Goal: Task Accomplishment & Management: Use online tool/utility

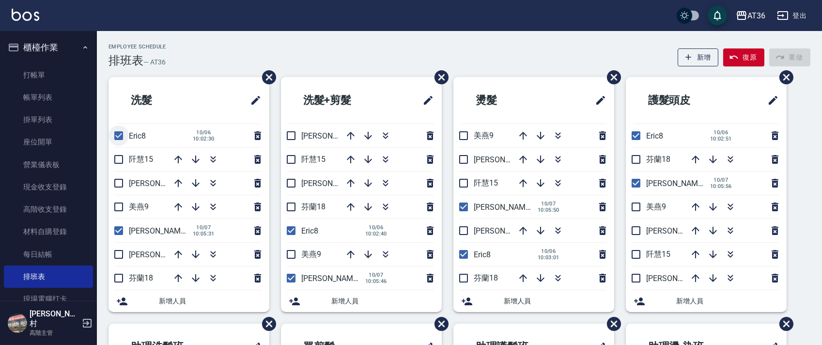
click at [119, 132] on input "checkbox" at bounding box center [119, 135] width 20 height 20
checkbox input "false"
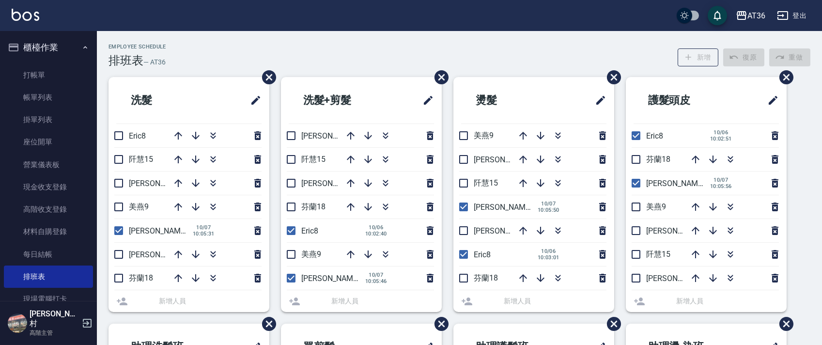
click at [295, 227] on li "Eric8 [DATE] 10:02:40" at bounding box center [361, 230] width 161 height 23
click at [290, 229] on input "checkbox" at bounding box center [291, 230] width 20 height 20
checkbox input "false"
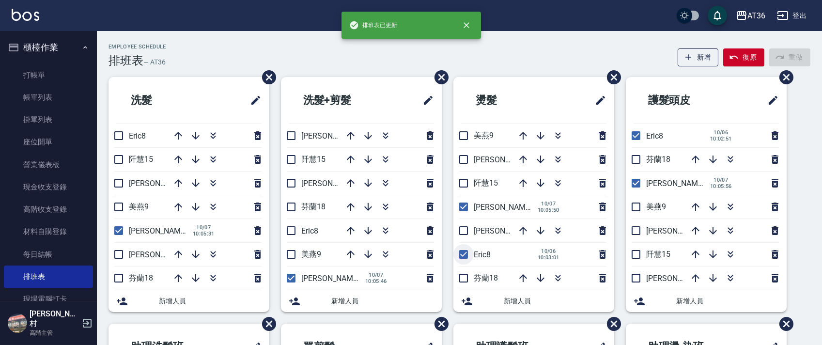
click at [462, 254] on input "checkbox" at bounding box center [463, 254] width 20 height 20
checkbox input "false"
click at [633, 137] on input "checkbox" at bounding box center [636, 135] width 20 height 20
checkbox input "false"
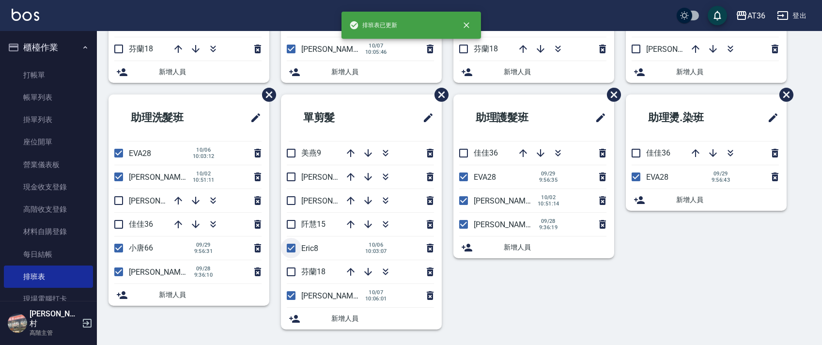
click at [293, 248] on input "checkbox" at bounding box center [291, 248] width 20 height 20
checkbox input "false"
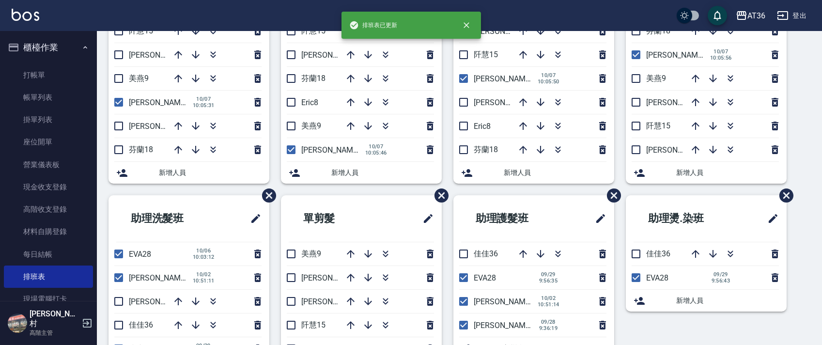
scroll to position [0, 0]
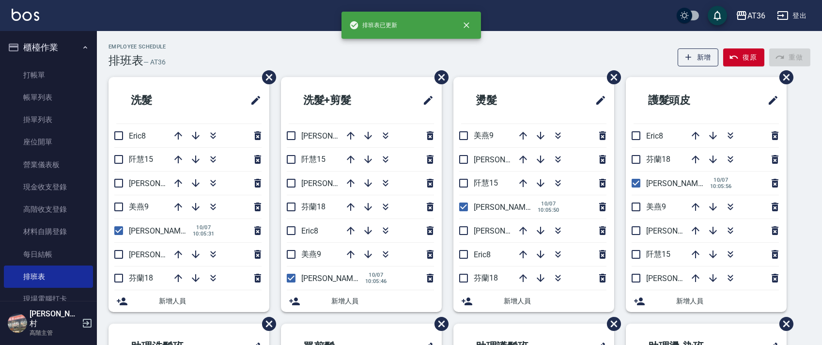
click at [338, 73] on div "Employee Schedule 排班表 — AT36 新增 復原 重做 洗髮 Eric8 [PERSON_NAME]15 [PERSON_NAME]16 …" at bounding box center [459, 307] width 725 height 527
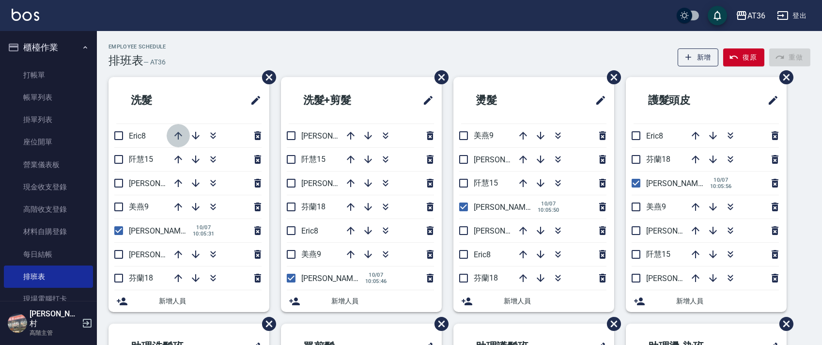
click at [180, 130] on icon "button" at bounding box center [178, 136] width 12 height 12
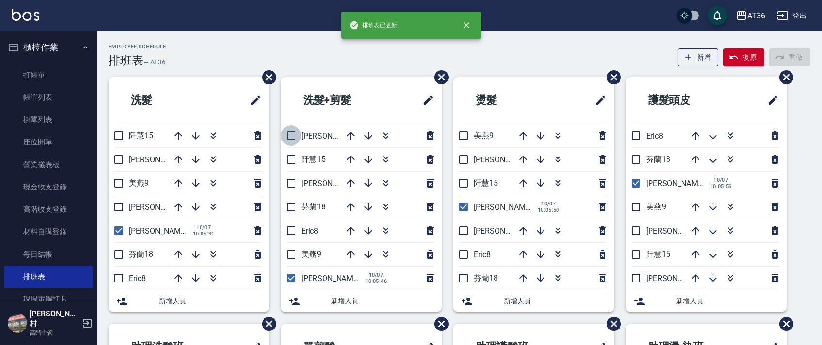
click at [287, 136] on input "checkbox" at bounding box center [291, 135] width 20 height 20
click at [350, 160] on icon "button" at bounding box center [351, 160] width 12 height 12
click at [290, 134] on input "checkbox" at bounding box center [291, 135] width 20 height 20
checkbox input "false"
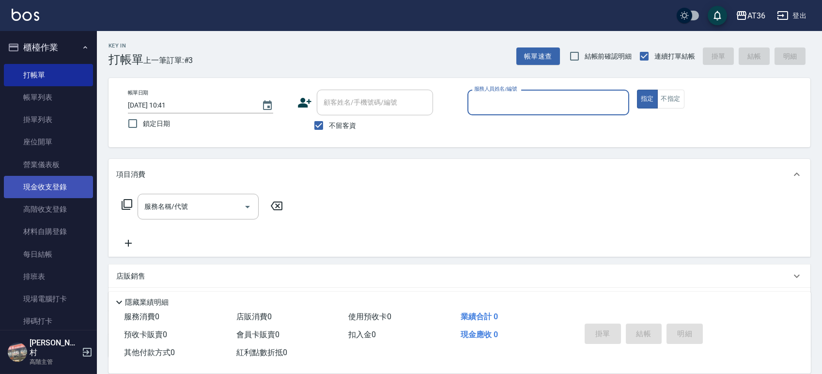
click at [47, 187] on link "現金收支登錄" at bounding box center [48, 187] width 89 height 22
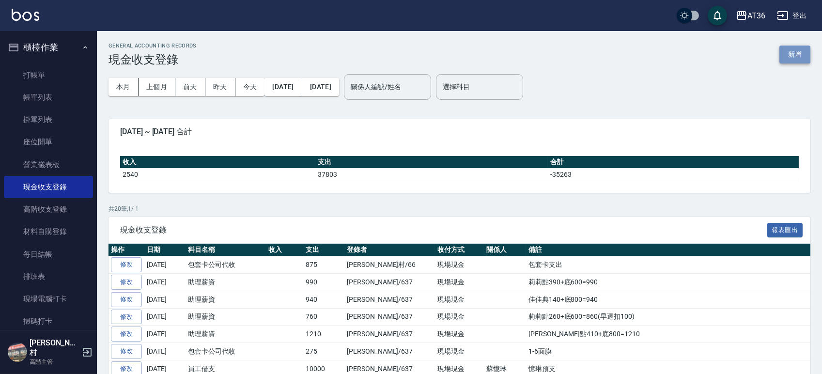
click at [788, 55] on button "新增" at bounding box center [795, 55] width 31 height 18
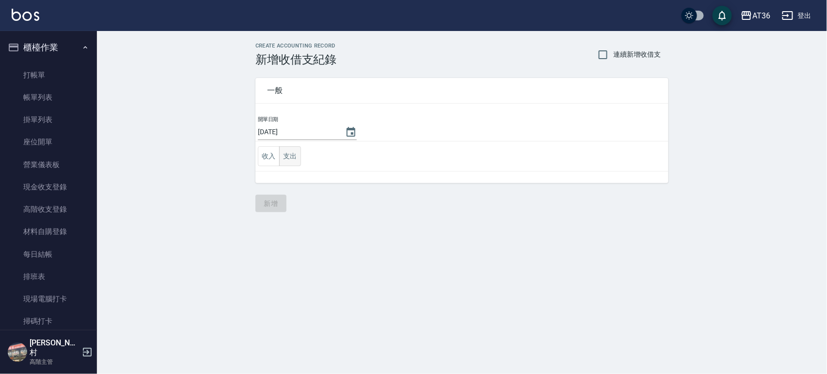
click at [292, 157] on button "支出" at bounding box center [290, 156] width 22 height 20
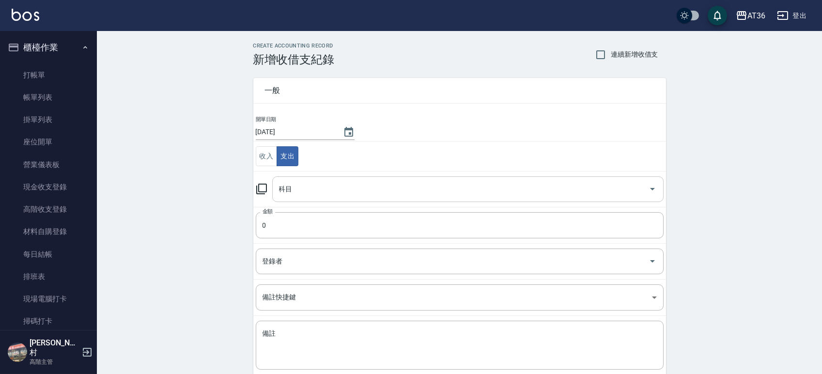
click at [359, 187] on input "科目" at bounding box center [461, 189] width 368 height 17
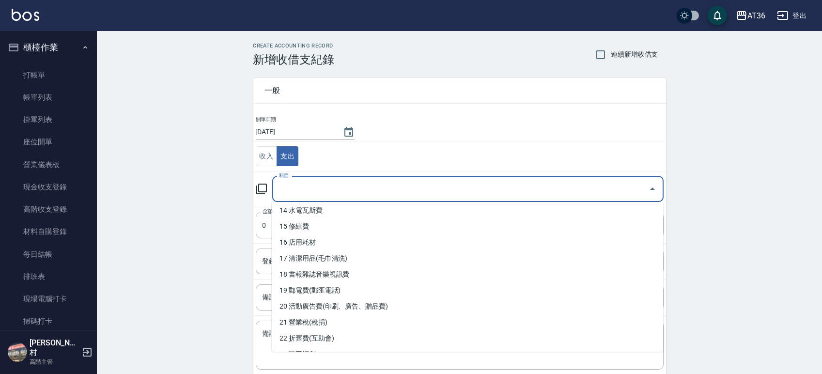
scroll to position [323, 0]
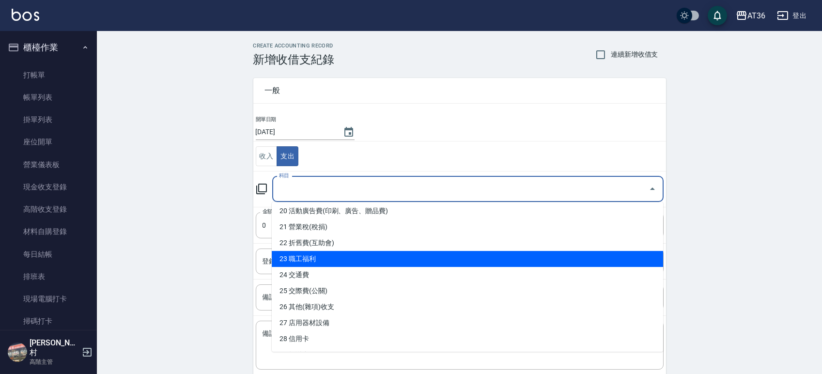
click at [334, 262] on li "23 職工福利" at bounding box center [467, 259] width 391 height 16
type input "23 職工福利"
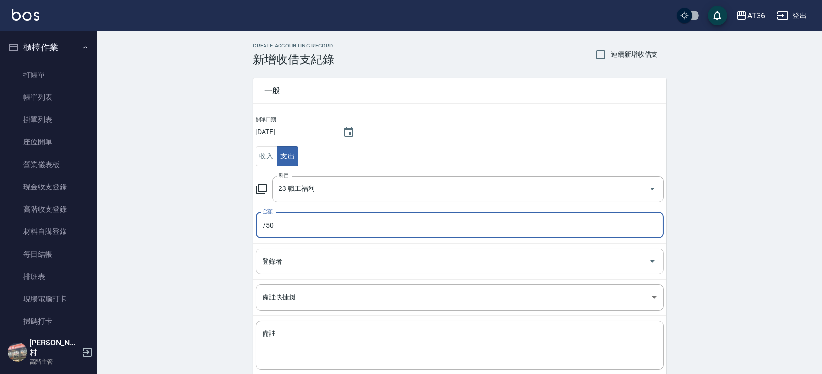
type input "750"
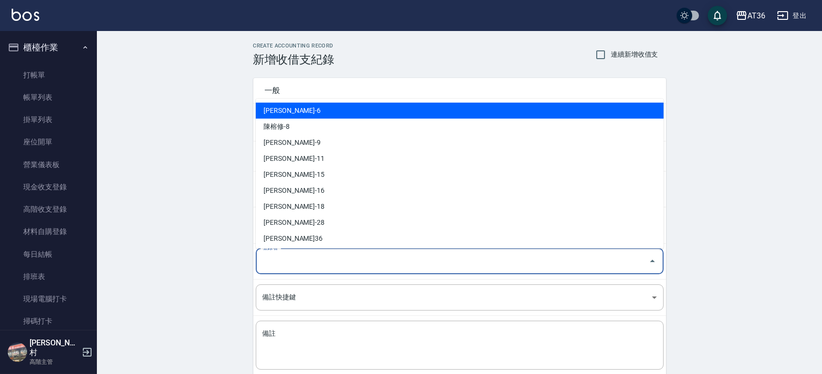
click at [332, 264] on input "登錄者" at bounding box center [452, 261] width 385 height 17
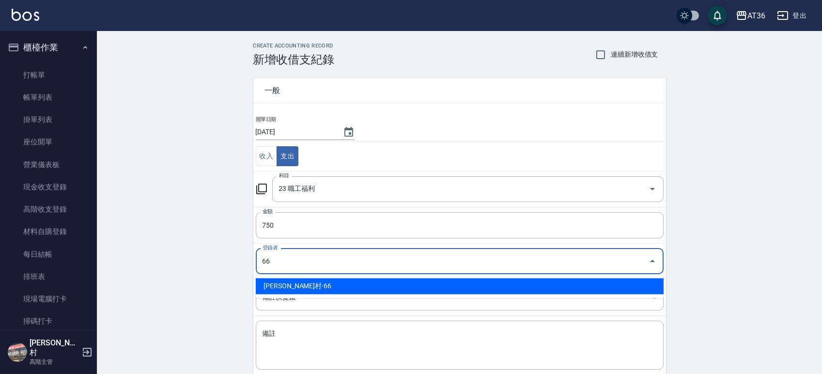
type input "唐榮村-66"
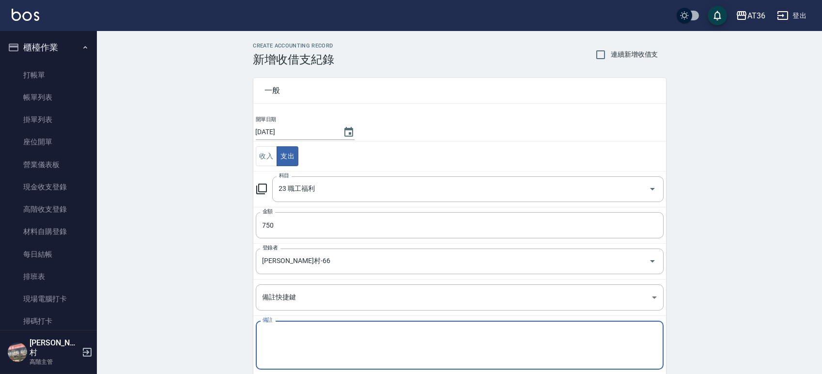
click at [309, 354] on textarea "備註" at bounding box center [460, 345] width 394 height 33
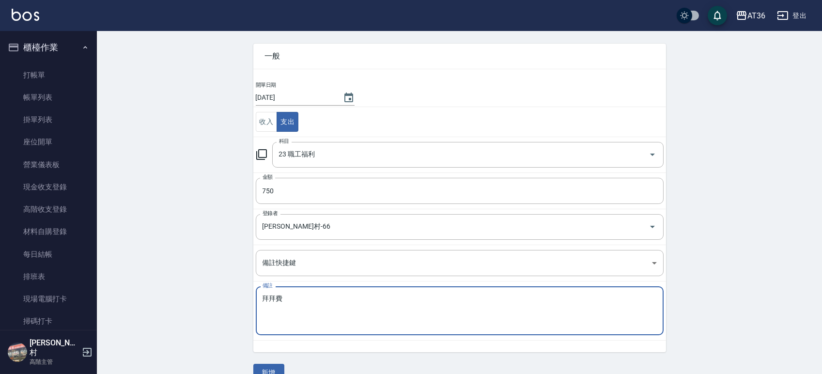
scroll to position [53, 0]
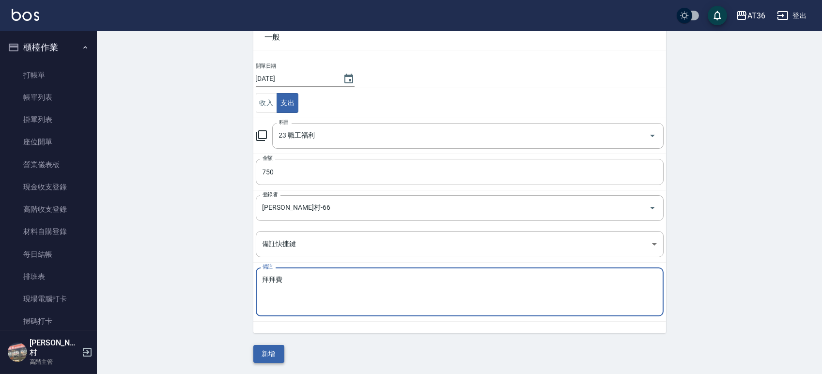
type textarea "拜拜費"
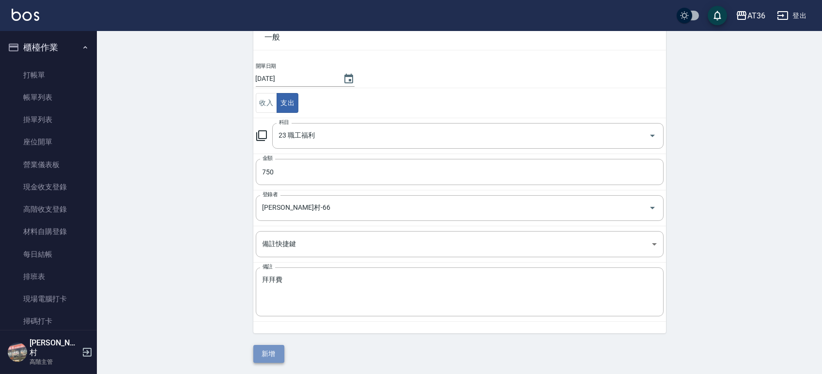
click at [270, 353] on button "新增" at bounding box center [268, 354] width 31 height 18
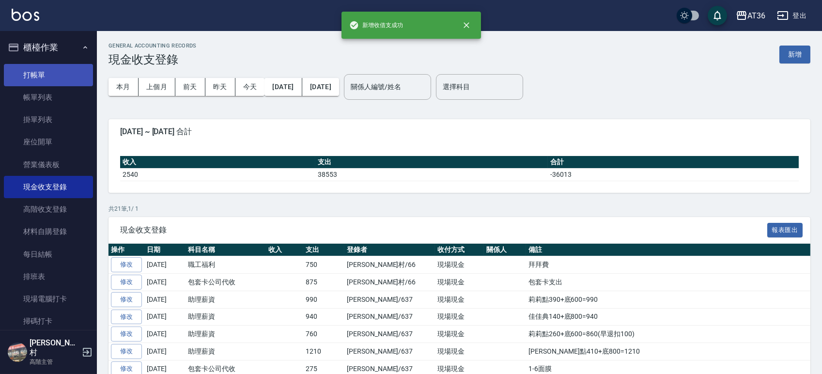
click at [53, 70] on link "打帳單" at bounding box center [48, 75] width 89 height 22
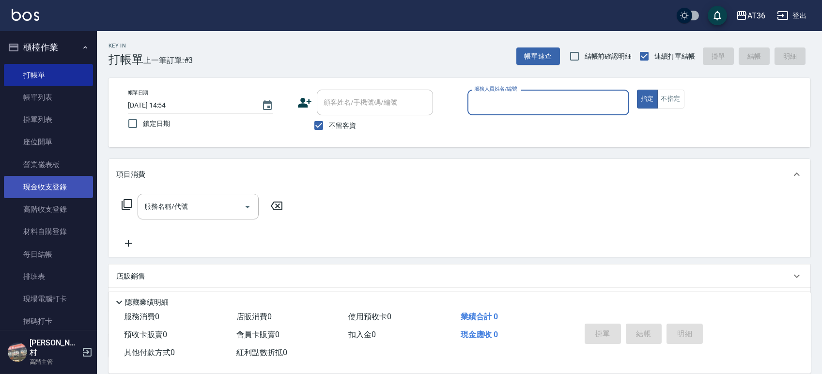
click at [45, 185] on link "現金收支登錄" at bounding box center [48, 187] width 89 height 22
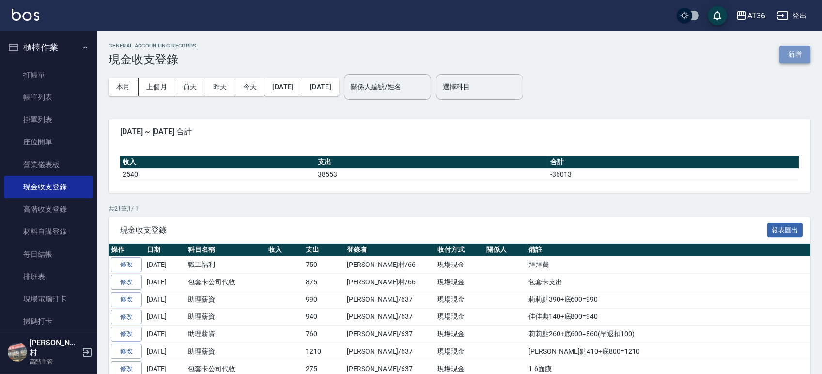
click at [802, 56] on button "新增" at bounding box center [795, 55] width 31 height 18
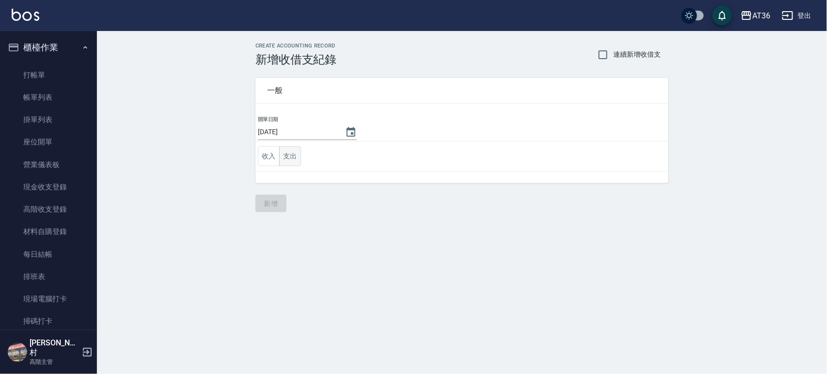
click at [294, 153] on button "支出" at bounding box center [290, 156] width 22 height 20
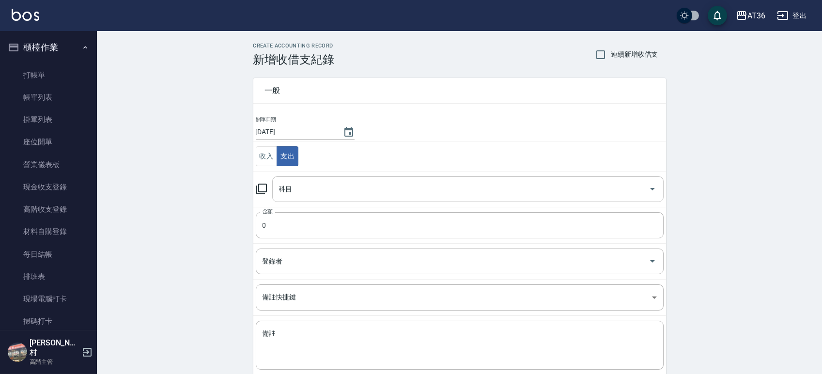
click at [316, 200] on div "科目" at bounding box center [467, 189] width 391 height 26
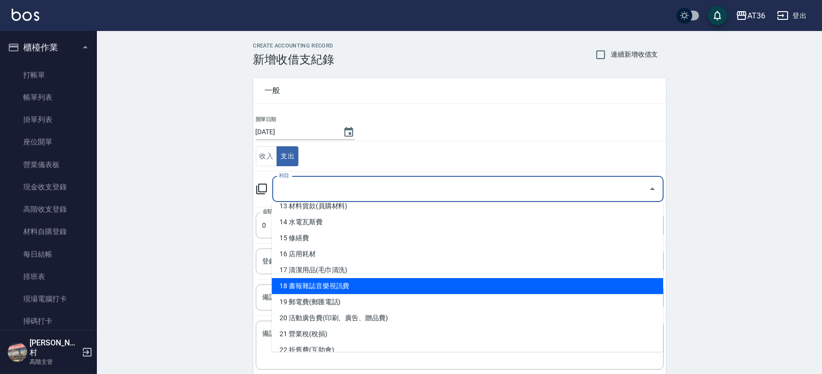
scroll to position [194, 0]
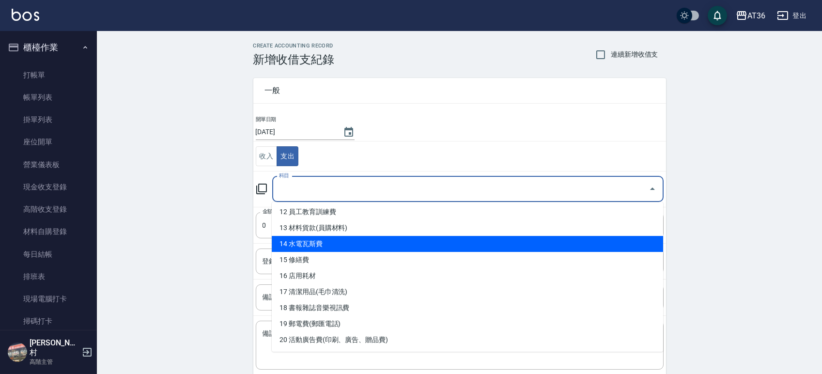
click at [328, 243] on li "14 水電瓦斯費" at bounding box center [467, 244] width 391 height 16
type input "14 水電瓦斯費"
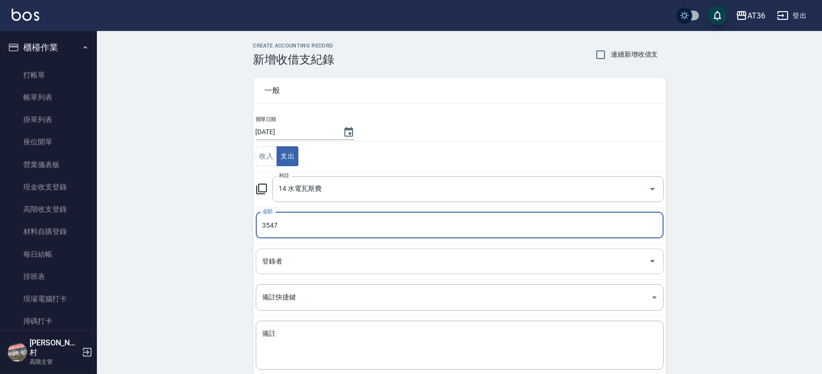
type input "3547"
click at [308, 257] on input "登錄者" at bounding box center [452, 261] width 385 height 17
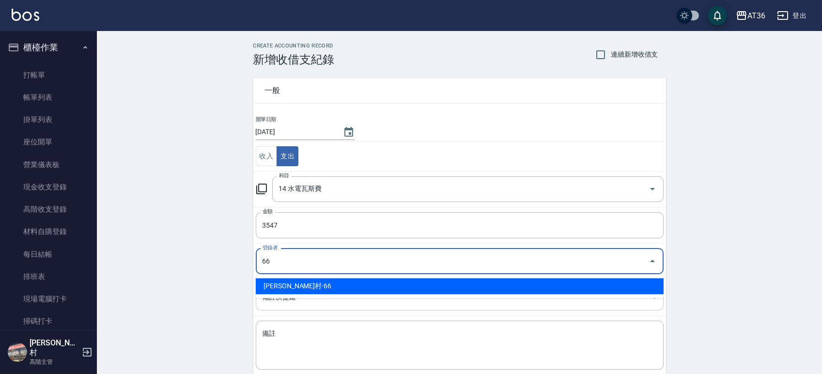
type input "唐榮村-66"
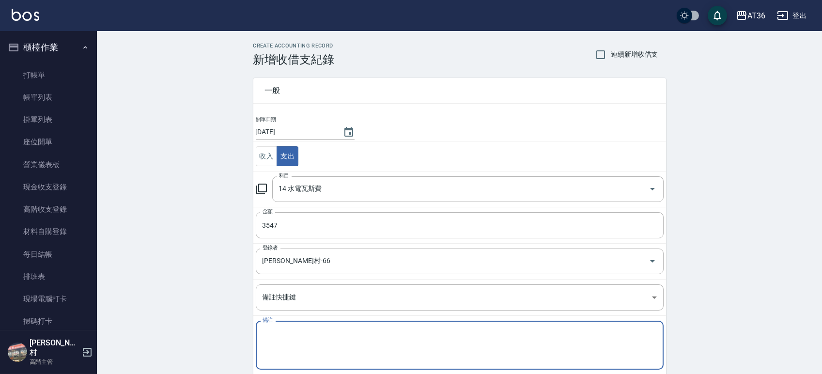
click at [291, 344] on textarea "備註" at bounding box center [460, 345] width 394 height 33
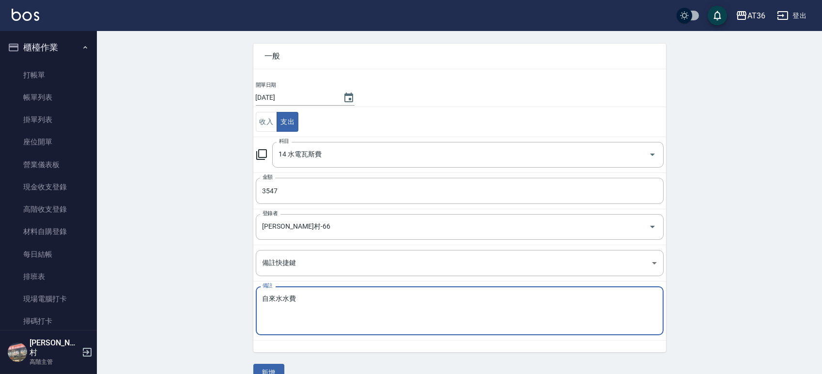
scroll to position [53, 0]
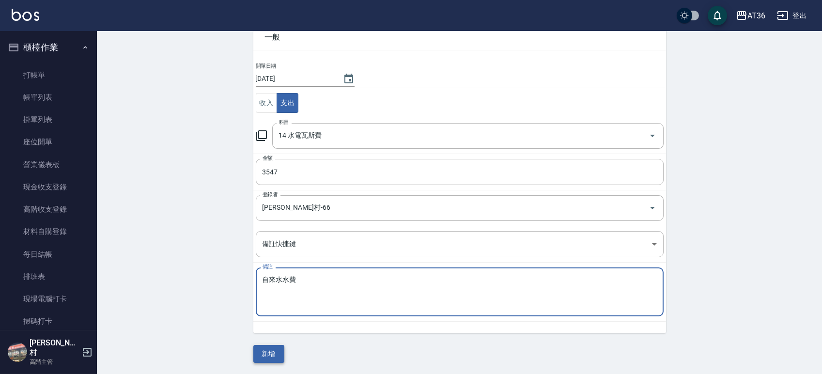
type textarea "自來水水費"
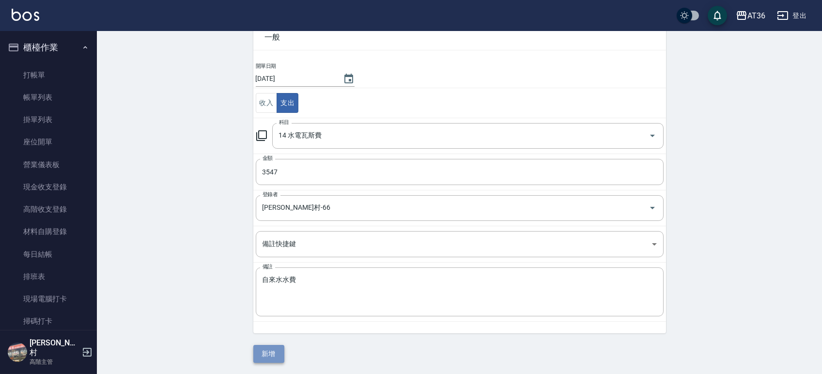
click at [262, 346] on button "新增" at bounding box center [268, 354] width 31 height 18
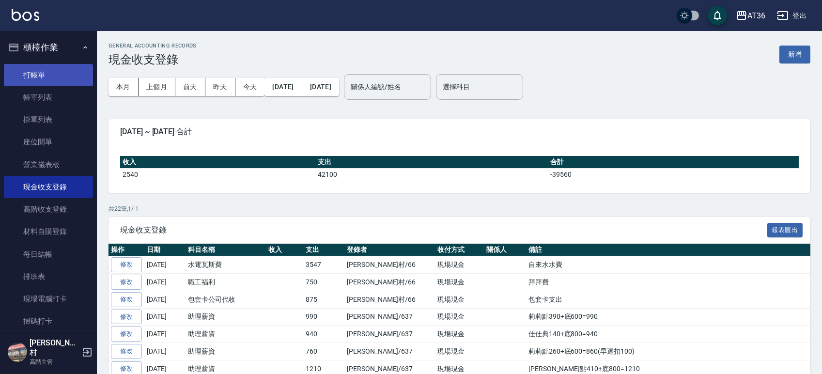
click at [43, 70] on link "打帳單" at bounding box center [48, 75] width 89 height 22
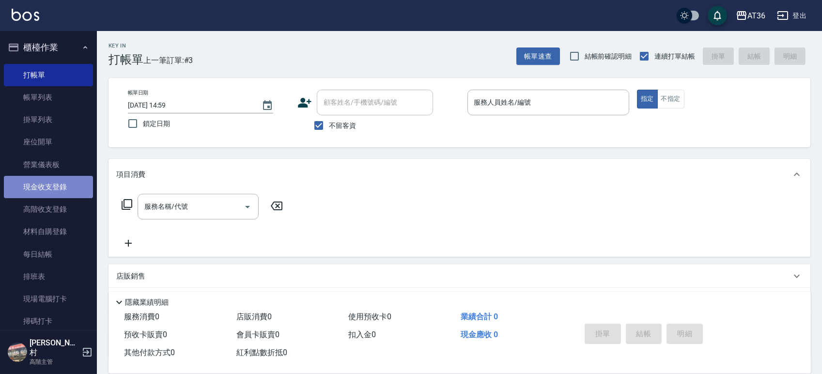
click at [48, 190] on link "現金收支登錄" at bounding box center [48, 187] width 89 height 22
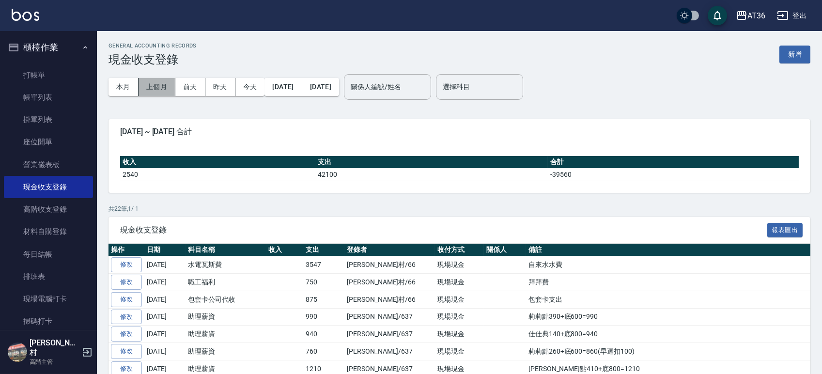
click at [160, 92] on button "上個月" at bounding box center [157, 87] width 37 height 18
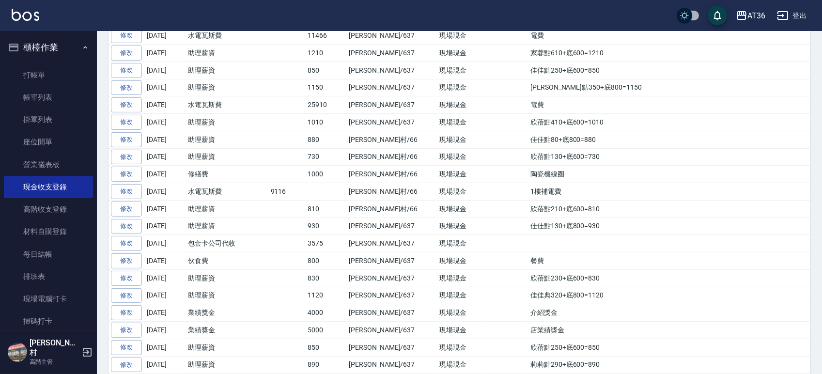
scroll to position [1406, 0]
drag, startPoint x: 523, startPoint y: 199, endPoint x: 488, endPoint y: 197, distance: 34.5
click at [488, 197] on tr "修改 2025-09-10 水電瓦斯費 9116 唐榮村/66 現場現金 1樓補電費" at bounding box center [460, 192] width 702 height 17
copy tr "1樓補電費"
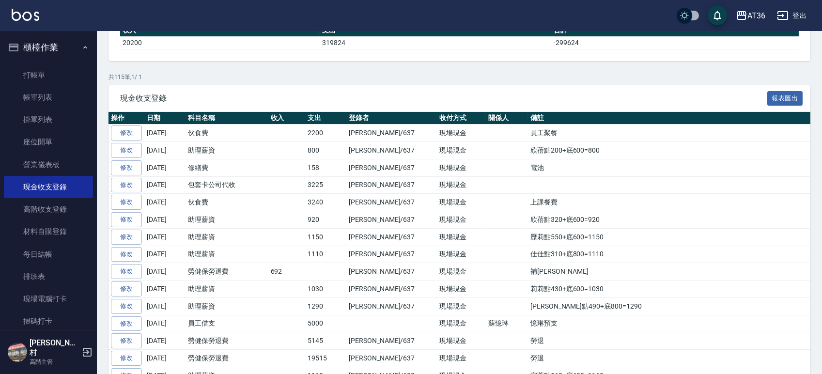
scroll to position [0, 0]
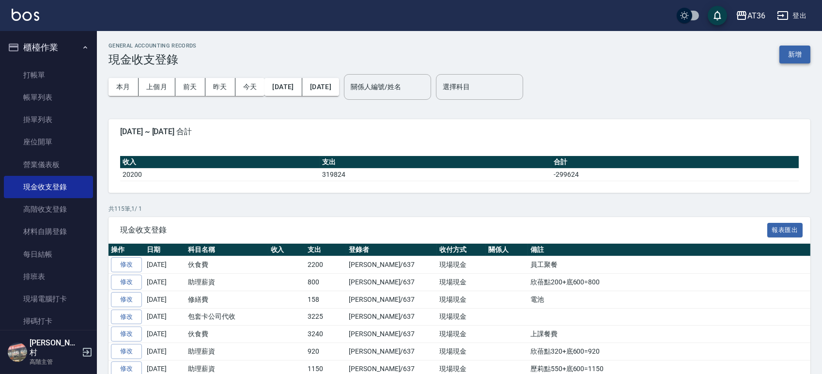
click at [791, 52] on button "新增" at bounding box center [795, 55] width 31 height 18
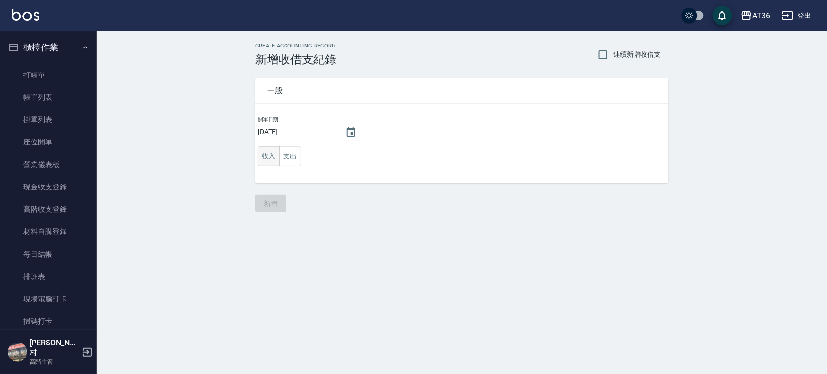
click at [272, 153] on button "收入" at bounding box center [269, 156] width 22 height 20
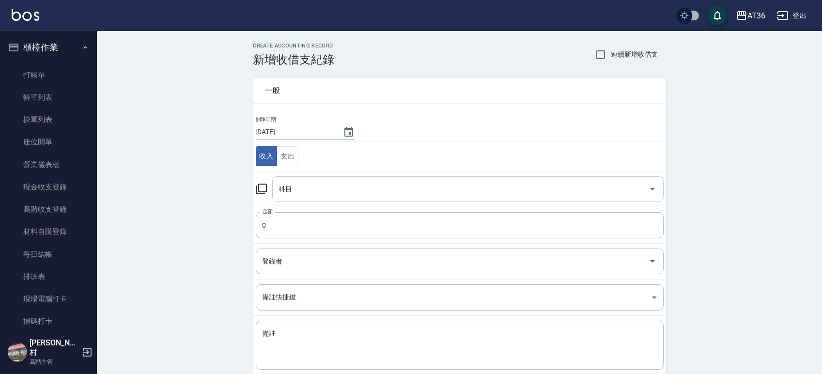
click at [304, 196] on input "科目" at bounding box center [461, 189] width 368 height 17
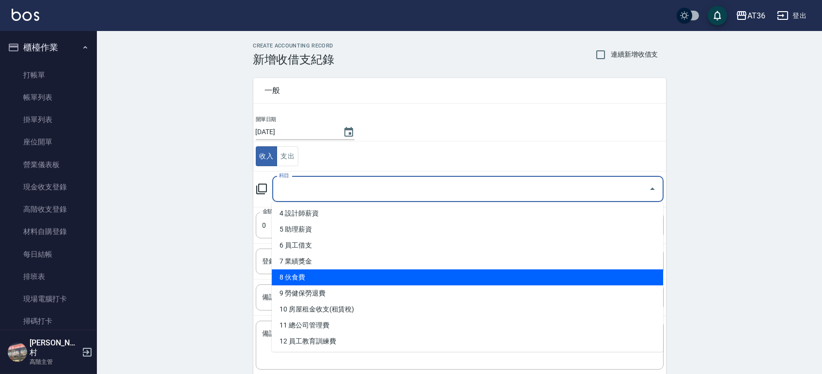
scroll to position [129, 0]
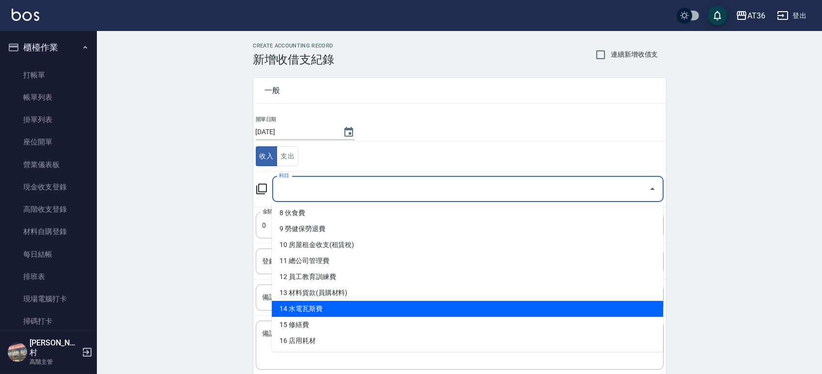
click at [344, 305] on li "14 水電瓦斯費" at bounding box center [467, 309] width 391 height 16
type input "14 水電瓦斯費"
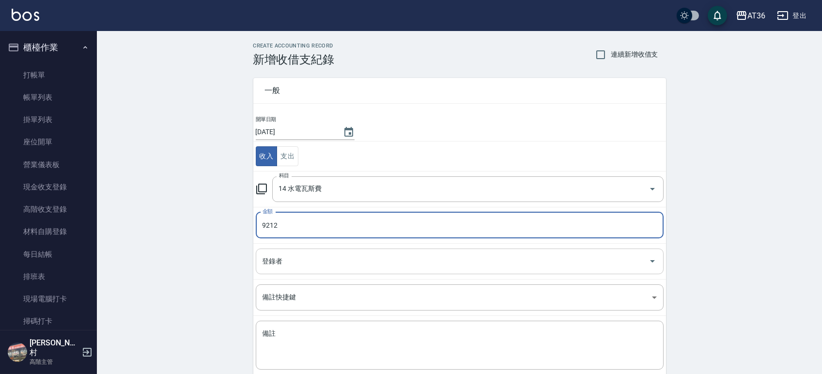
type input "9212"
click at [334, 266] on input "登錄者" at bounding box center [452, 261] width 385 height 17
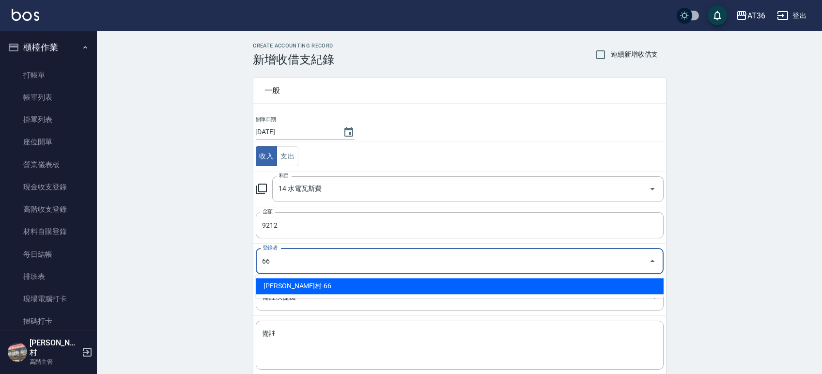
type input "唐榮村-66"
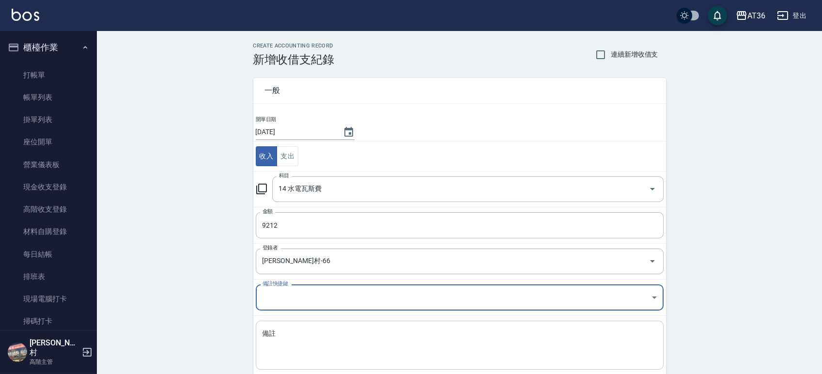
click at [292, 347] on textarea "備註" at bounding box center [460, 345] width 394 height 33
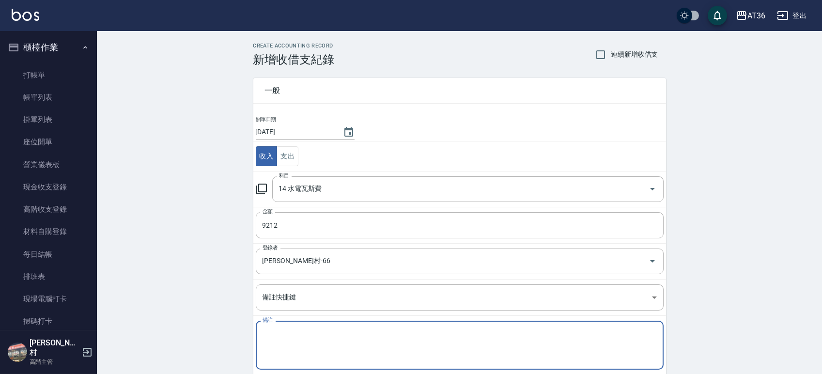
paste textarea "1樓補電費"
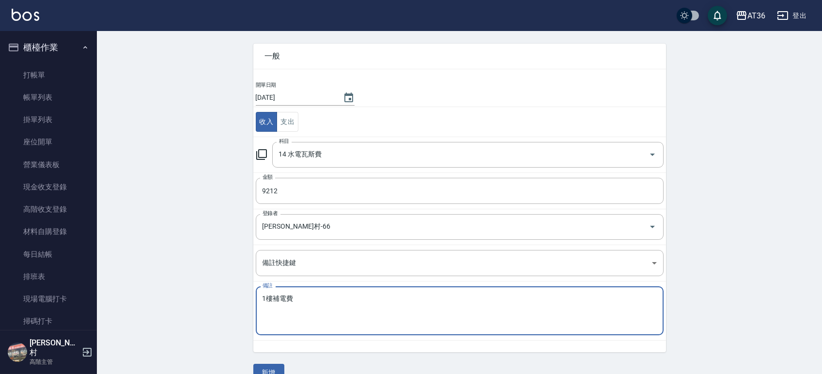
scroll to position [53, 0]
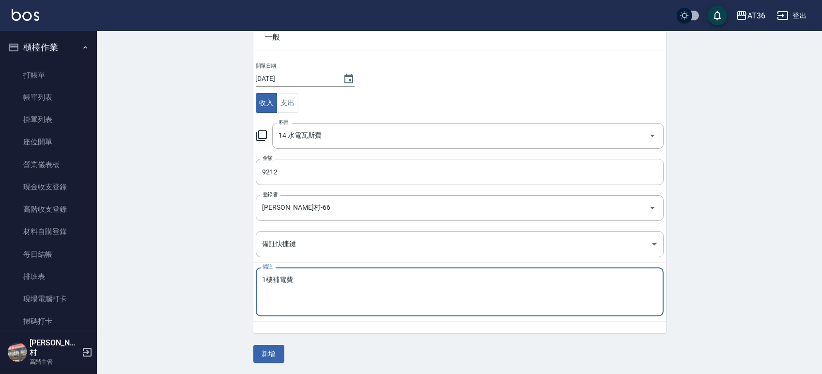
drag, startPoint x: 275, startPoint y: 278, endPoint x: 249, endPoint y: 281, distance: 25.8
click at [249, 281] on div "一般 開單日期 2025/10/07 收入 支出 科目 14 水電瓦斯費 科目 金額 9212 金額 登錄者 唐榮村-66 登錄者 備註快捷鍵 ​ 備註快捷鍵…" at bounding box center [454, 173] width 424 height 320
type textarea "1樓補電費"
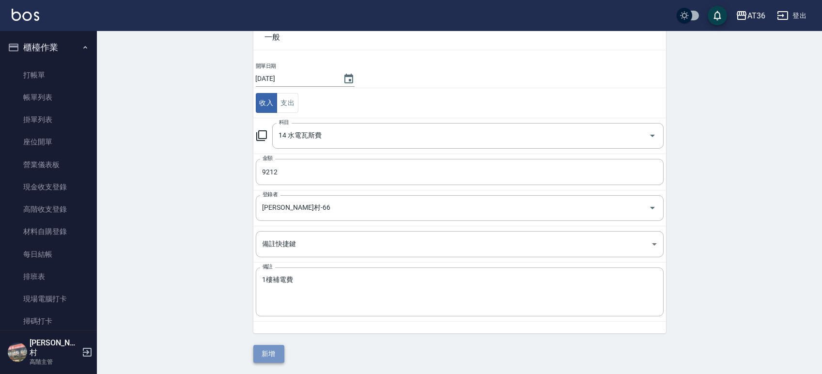
click at [273, 350] on button "新增" at bounding box center [268, 354] width 31 height 18
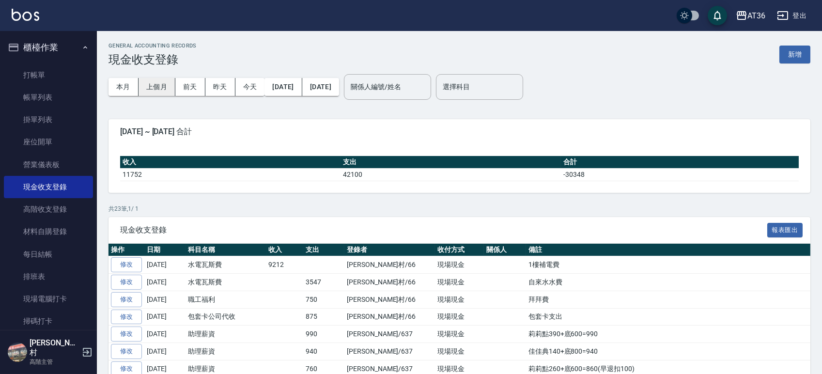
click at [159, 86] on button "上個月" at bounding box center [157, 87] width 37 height 18
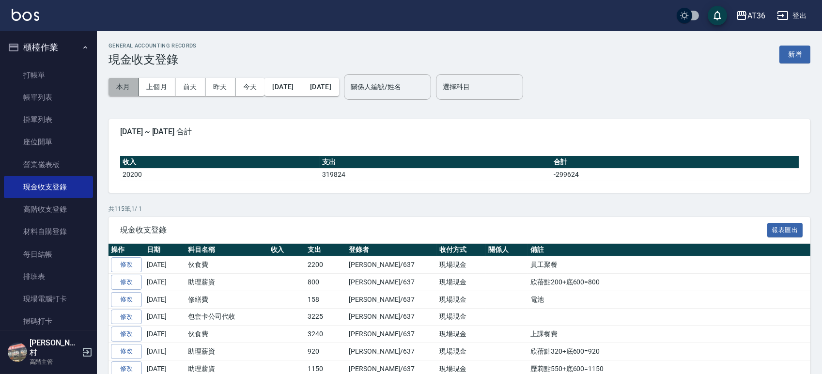
click at [135, 87] on button "本月" at bounding box center [124, 87] width 30 height 18
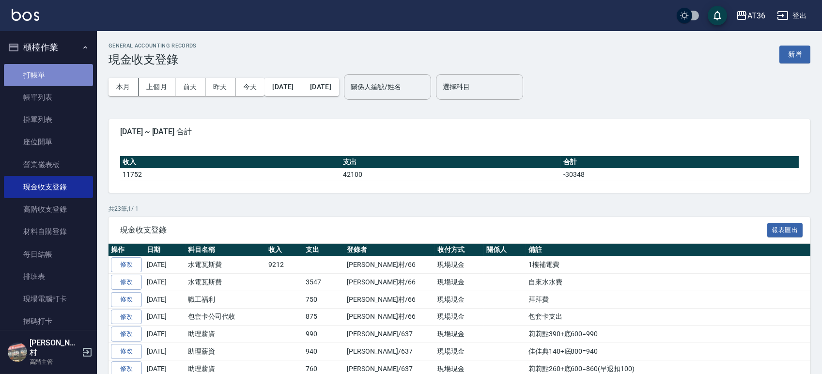
click at [53, 75] on link "打帳單" at bounding box center [48, 75] width 89 height 22
